Goal: Check status

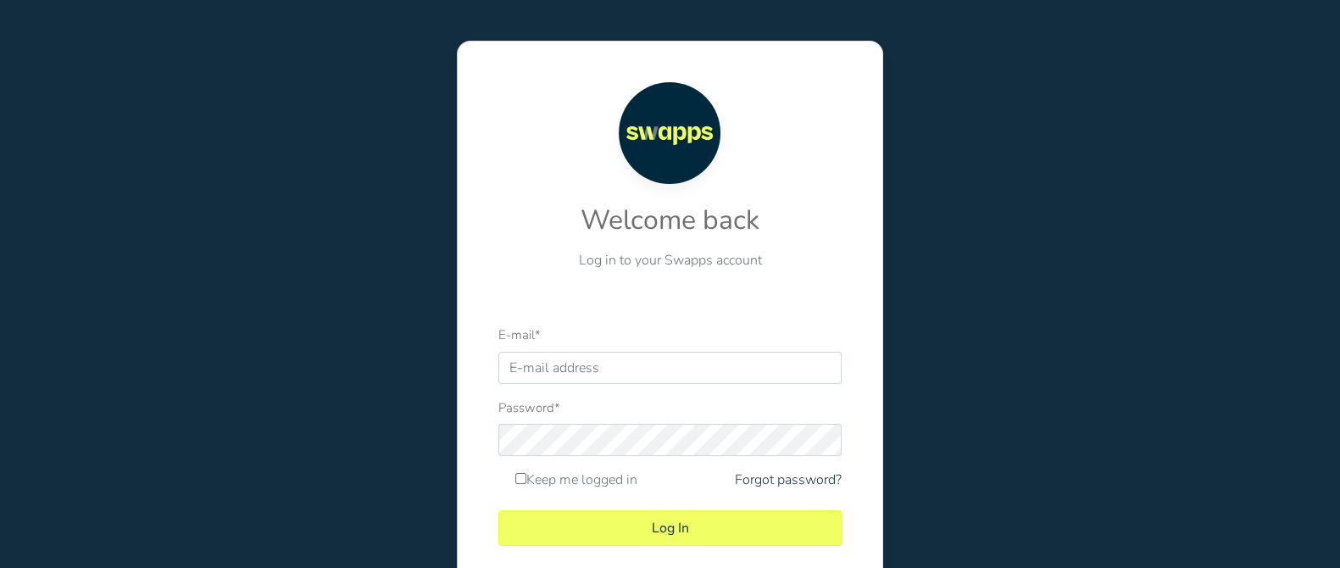
click at [576, 368] on input "E-mail *" at bounding box center [669, 368] width 343 height 32
type input "JCVASQUEZ@COMFINAGRO.COM.CO"
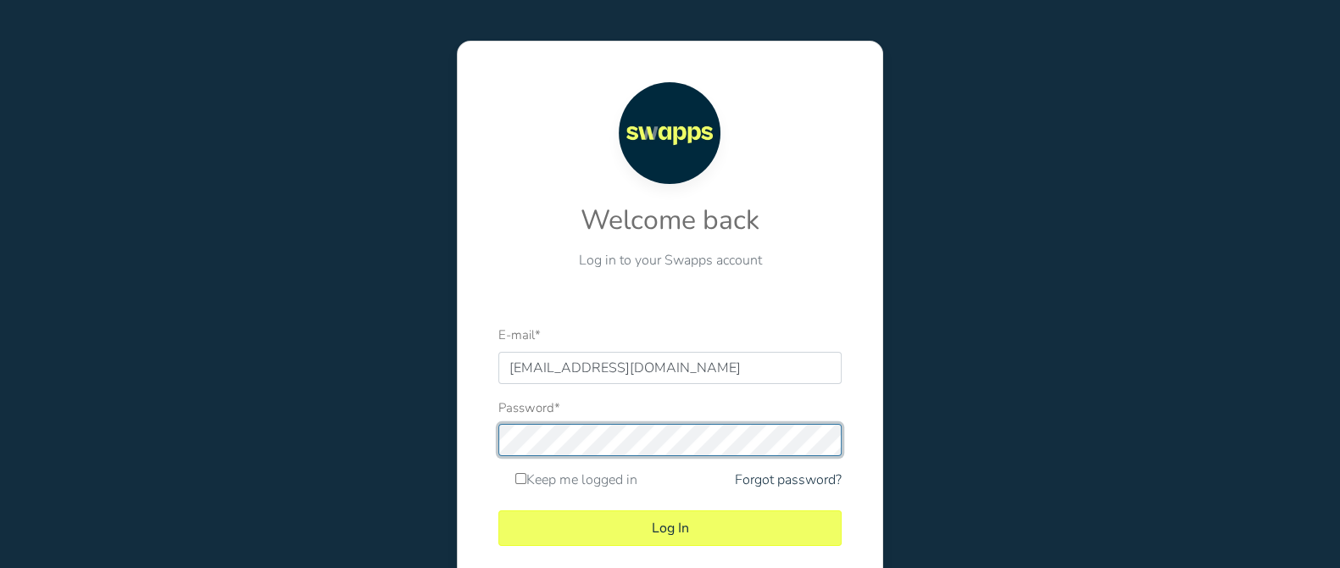
click at [498, 510] on button "Log In" at bounding box center [669, 528] width 343 height 36
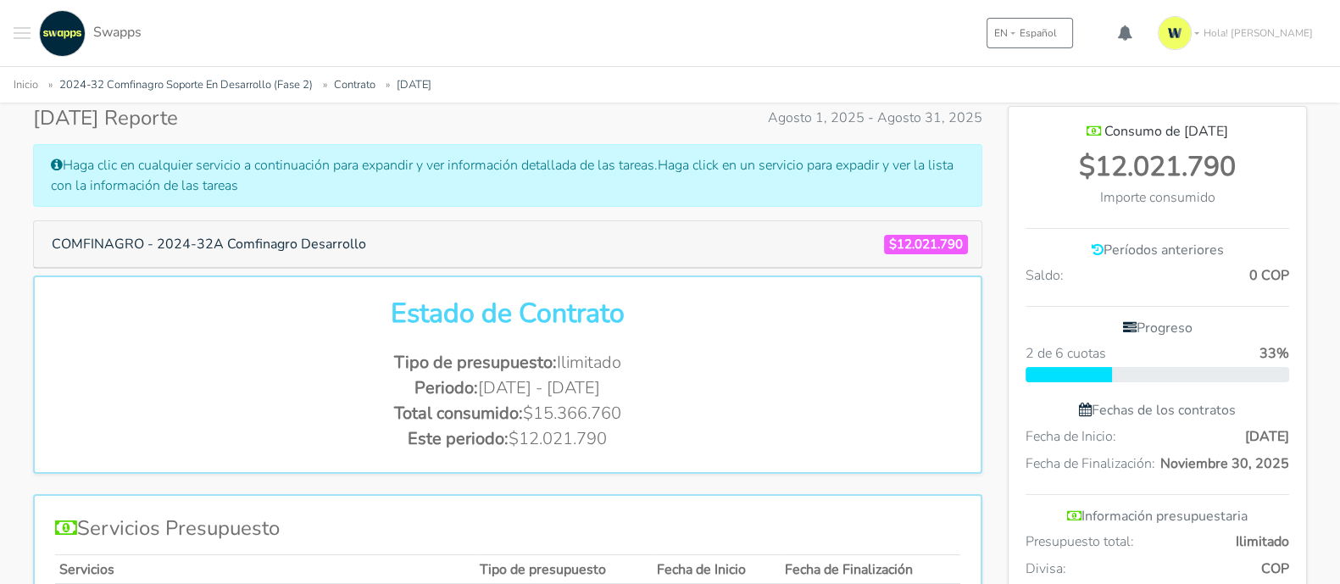
scroll to position [318, 0]
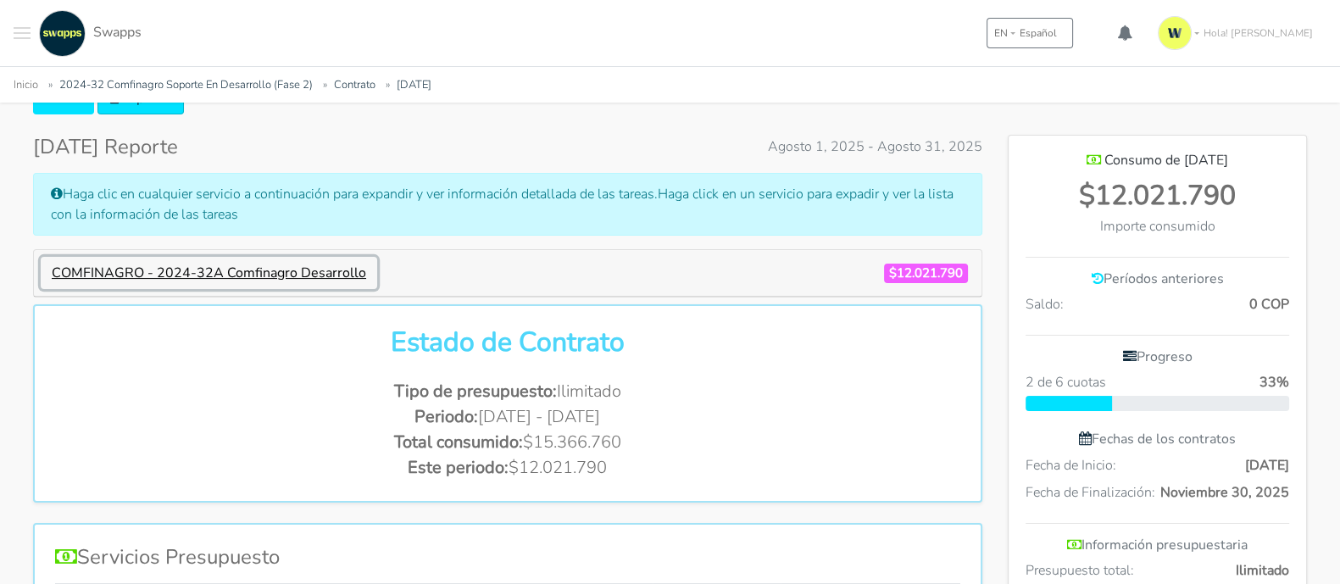
click at [246, 271] on button "COMFINAGRO - 2024-32A Comfinagro Desarrollo" at bounding box center [209, 273] width 336 height 32
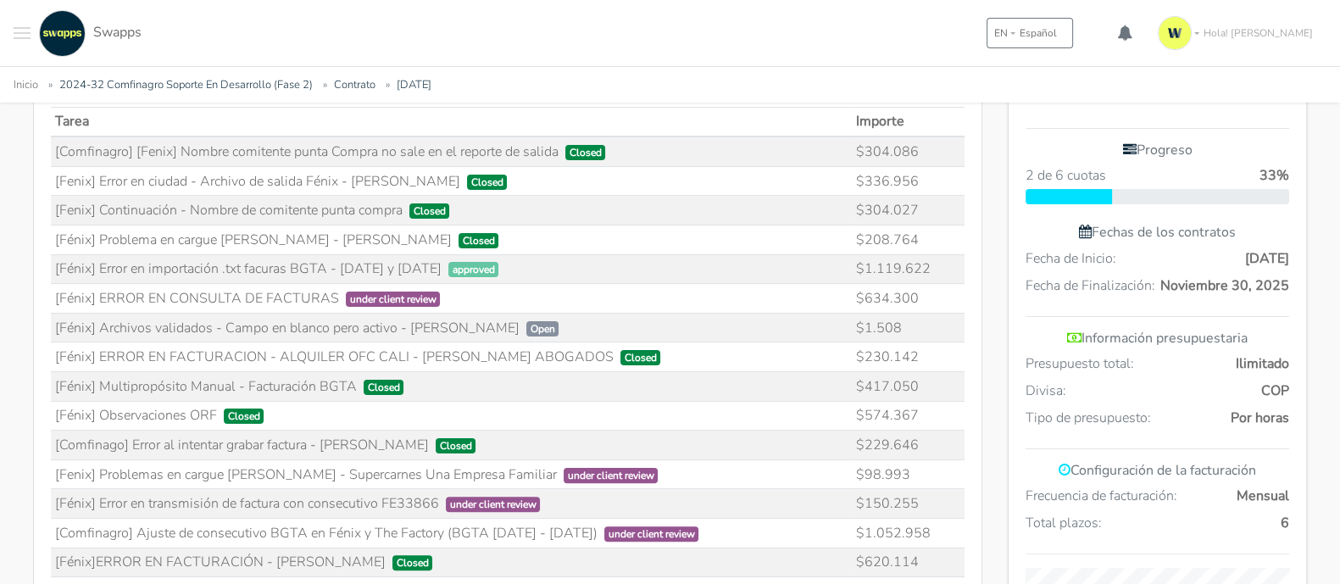
scroll to position [530, 0]
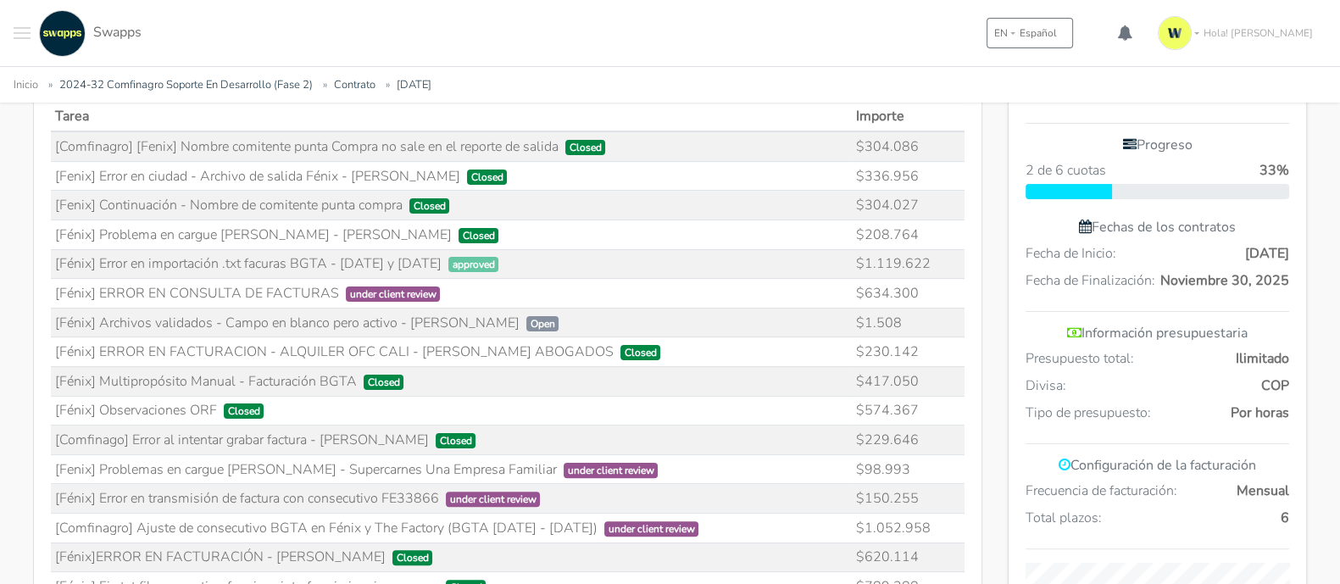
click at [464, 267] on span "approved" at bounding box center [473, 264] width 51 height 15
drag, startPoint x: 331, startPoint y: 284, endPoint x: 97, endPoint y: 288, distance: 234.8
click at [97, 288] on td "[Fénix] ERROR EN CONSULTA DE FACTURAS under client review" at bounding box center [451, 294] width 801 height 30
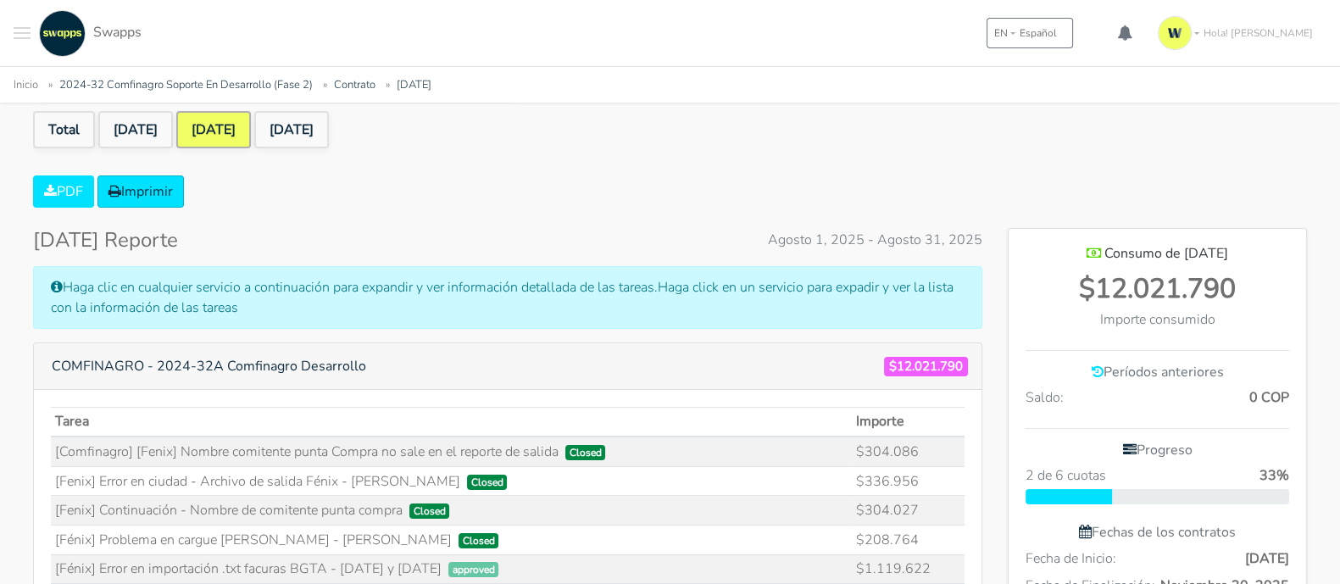
scroll to position [211, 0]
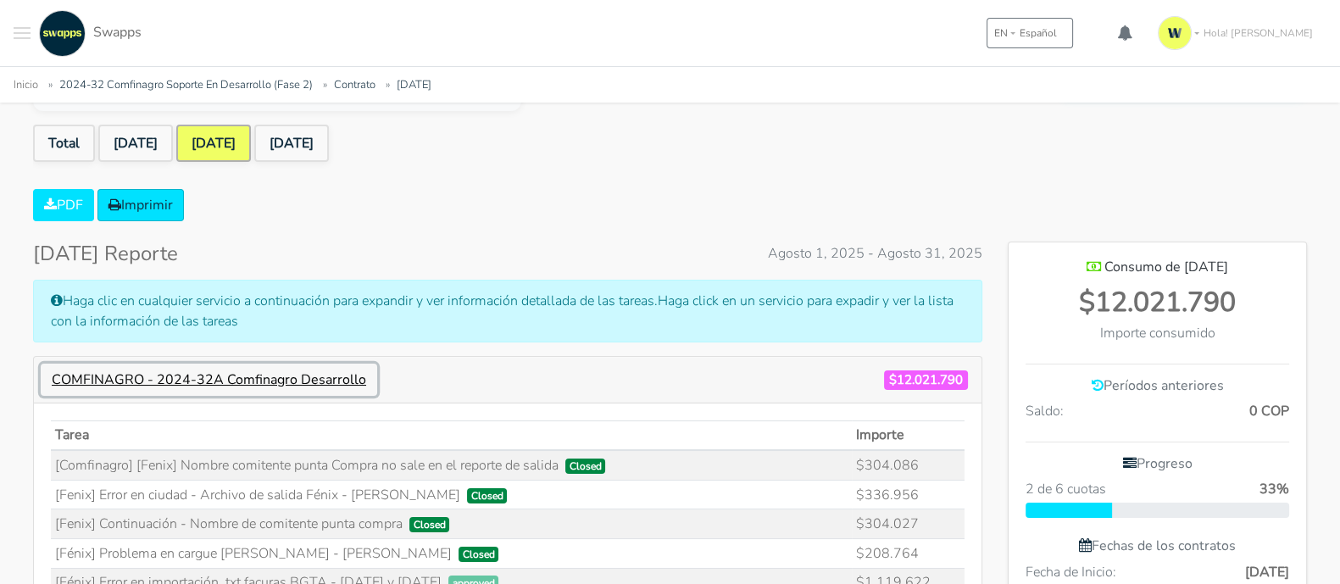
click at [247, 375] on button "COMFINAGRO - 2024-32A Comfinagro Desarrollo" at bounding box center [209, 380] width 336 height 32
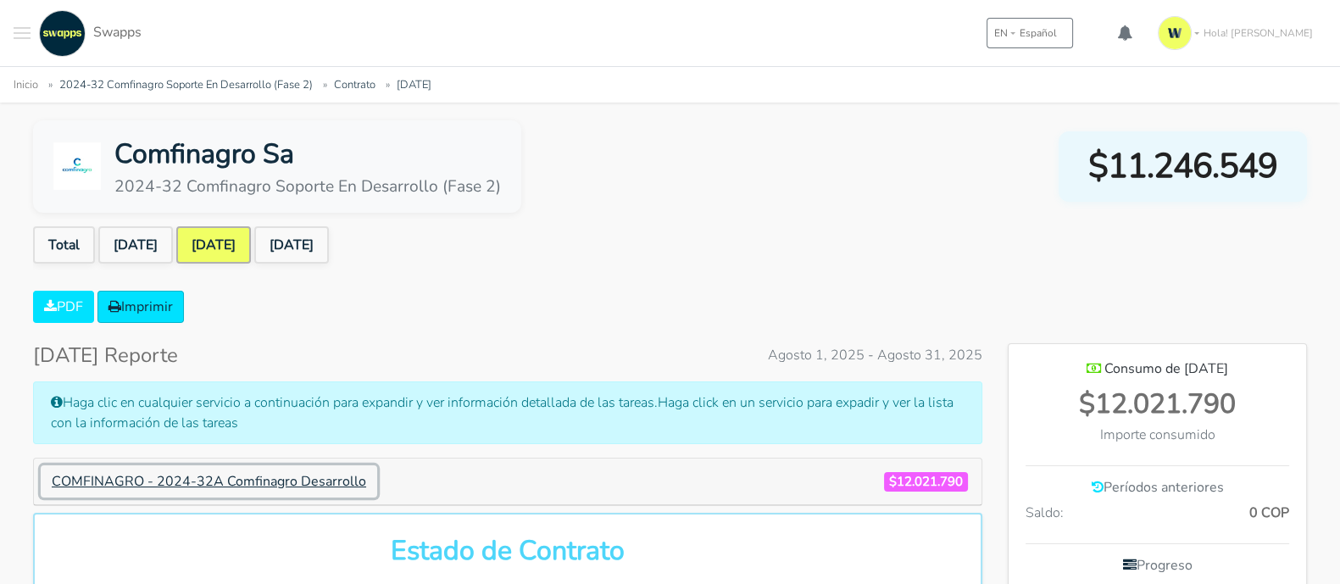
scroll to position [105, 0]
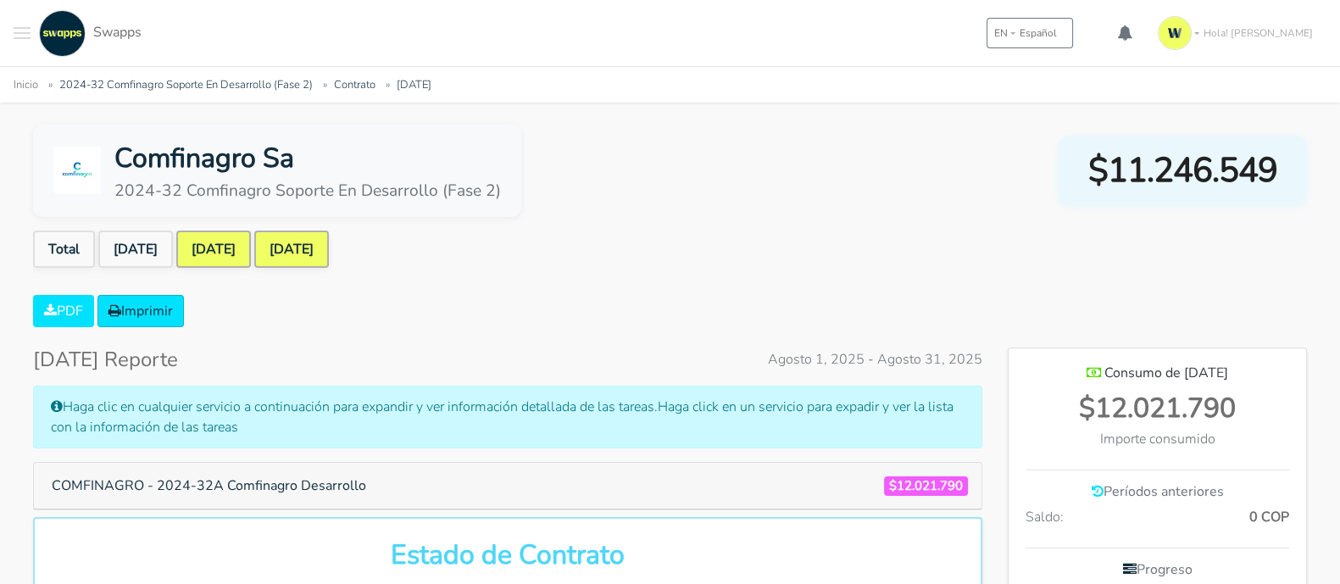
click at [329, 258] on link "[DATE]" at bounding box center [291, 248] width 75 height 37
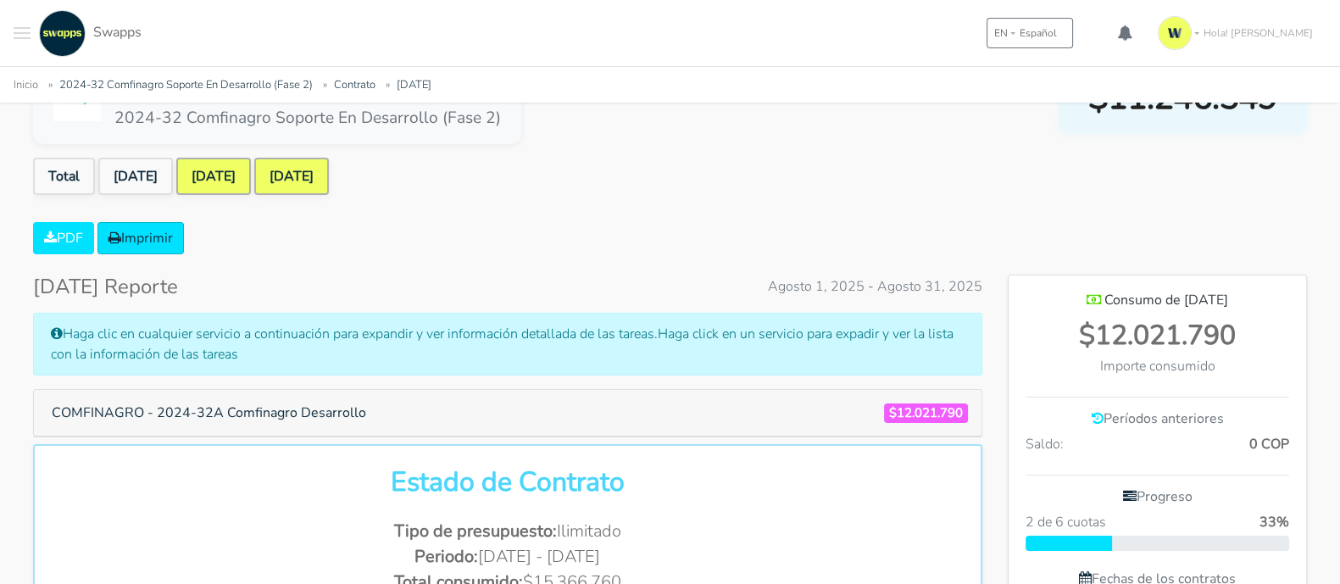
scroll to position [211, 0]
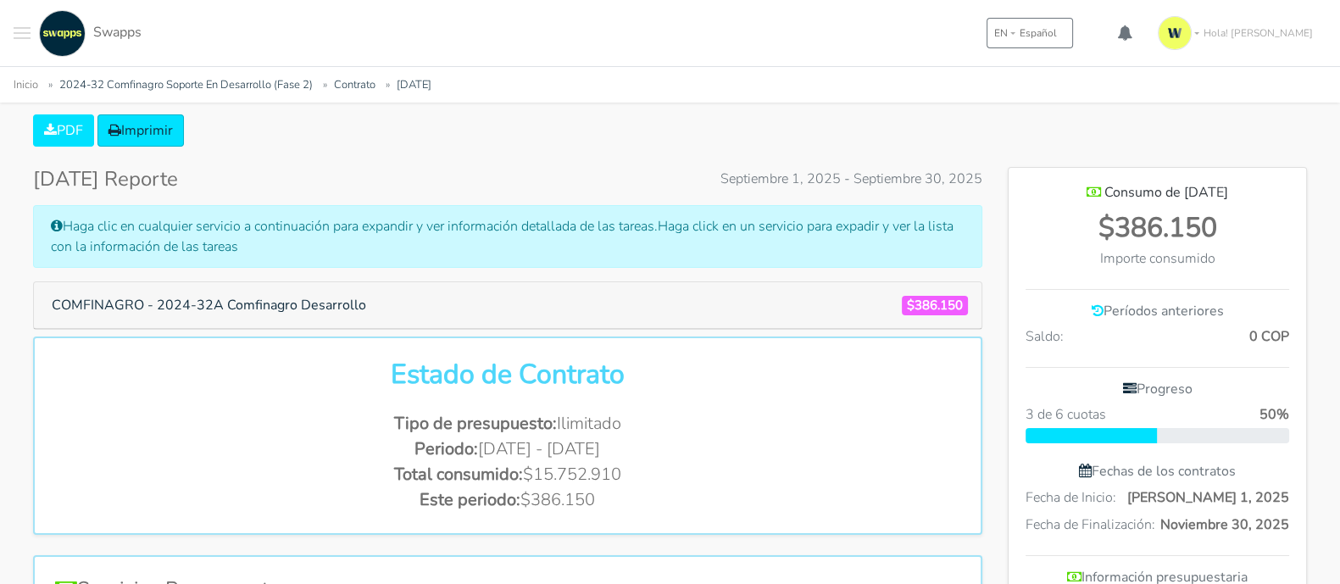
scroll to position [211, 0]
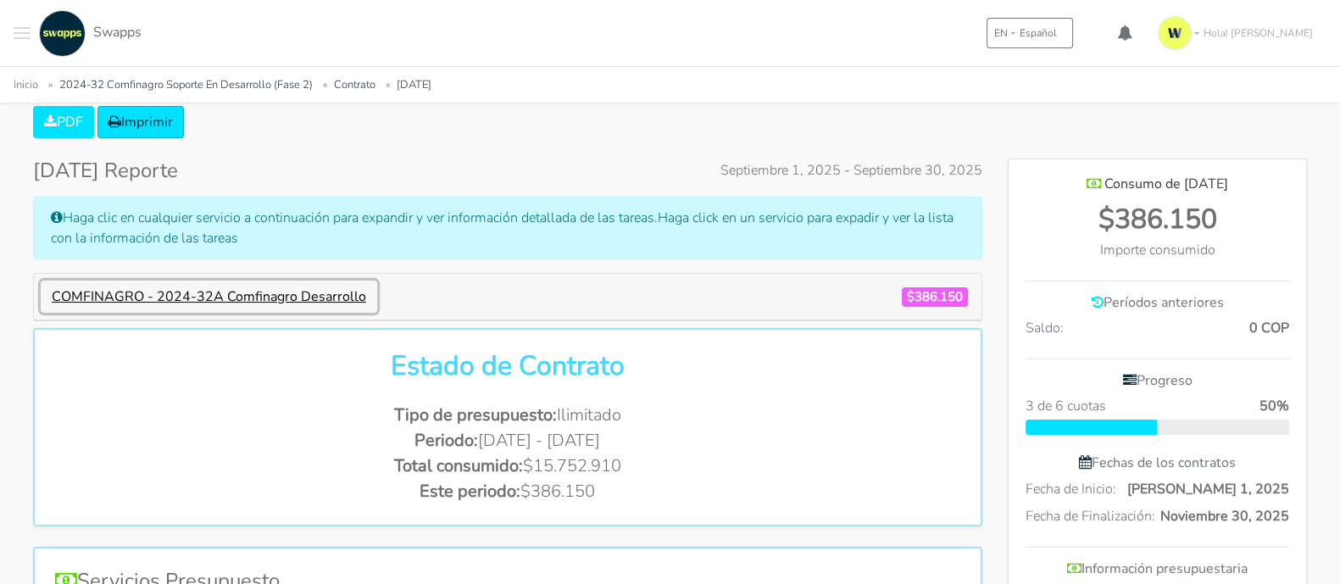
click at [298, 298] on button "COMFINAGRO - 2024-32A Comfinagro Desarrollo" at bounding box center [209, 296] width 336 height 32
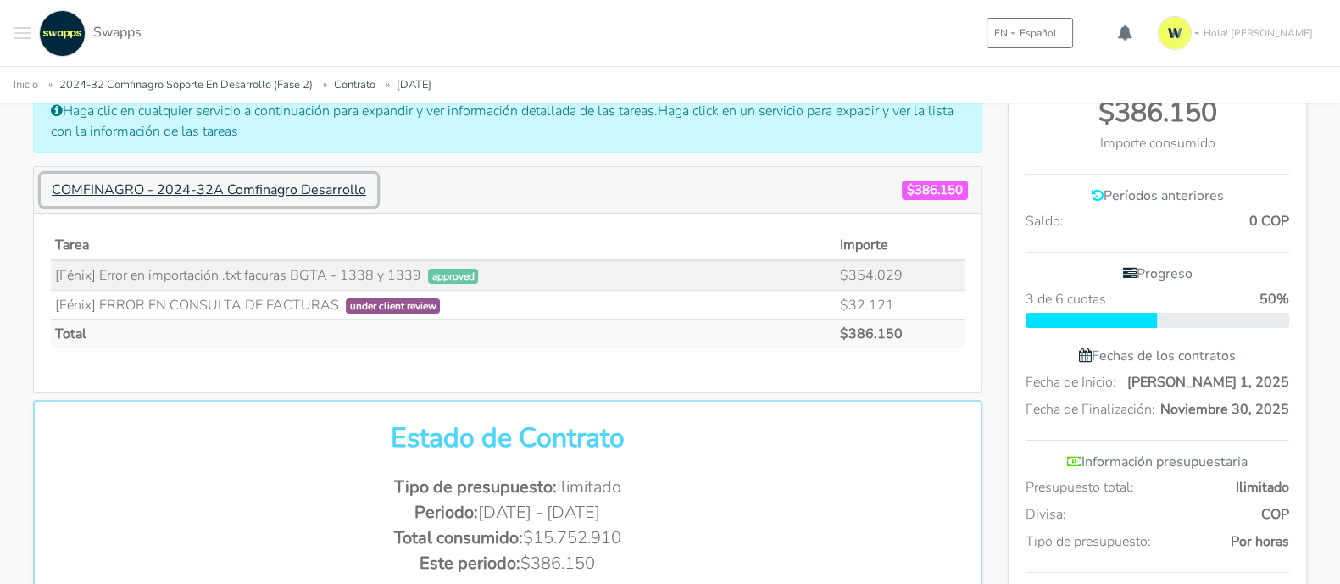
scroll to position [423, 0]
